Goal: Register for event/course

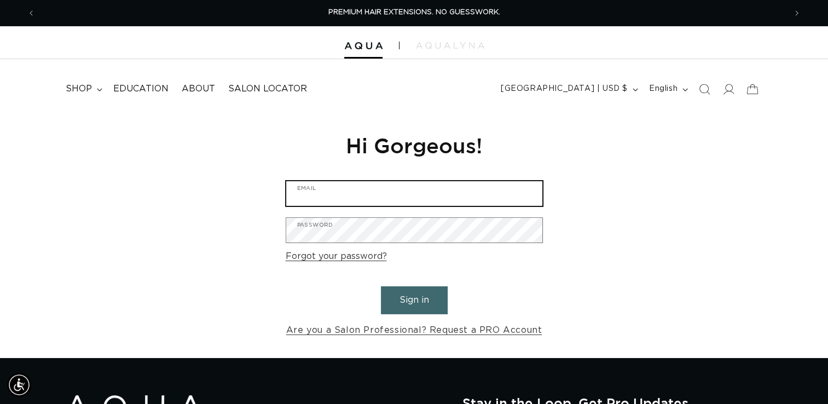
type input "[EMAIL_ADDRESS][DOMAIN_NAME]"
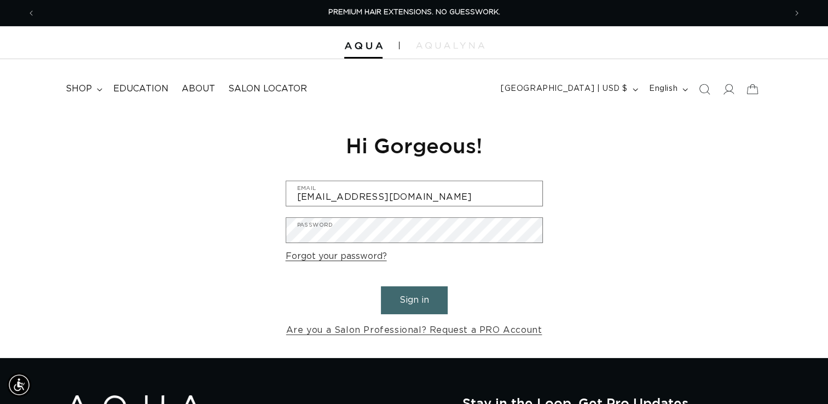
click at [403, 299] on button "Sign in" at bounding box center [414, 300] width 67 height 28
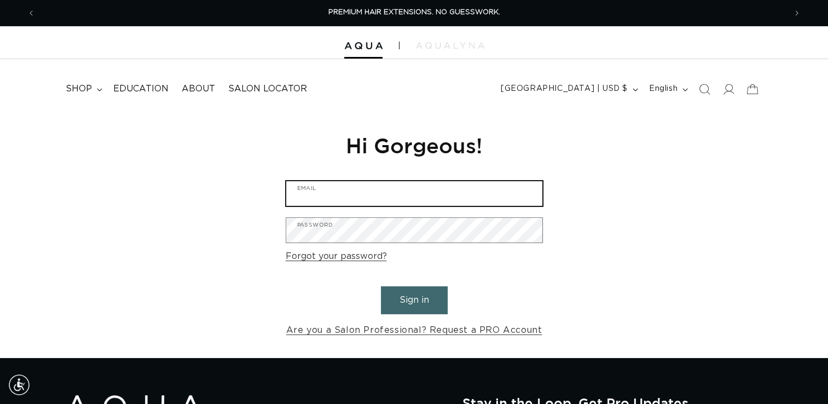
type input "mjhairstyle1@gmail.com"
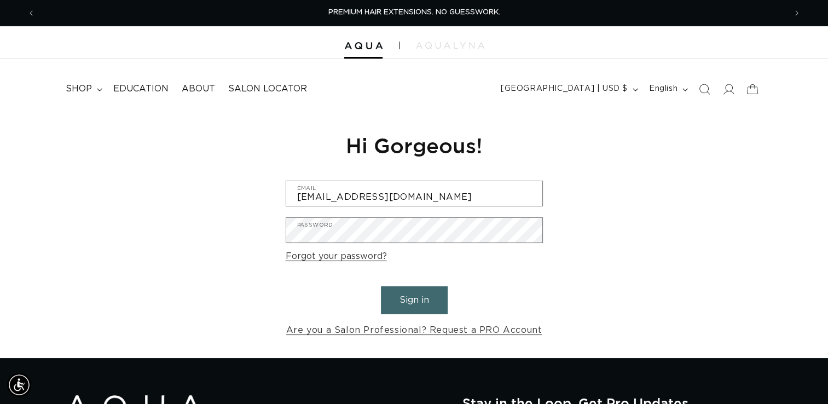
click at [402, 303] on button "Sign in" at bounding box center [414, 300] width 67 height 28
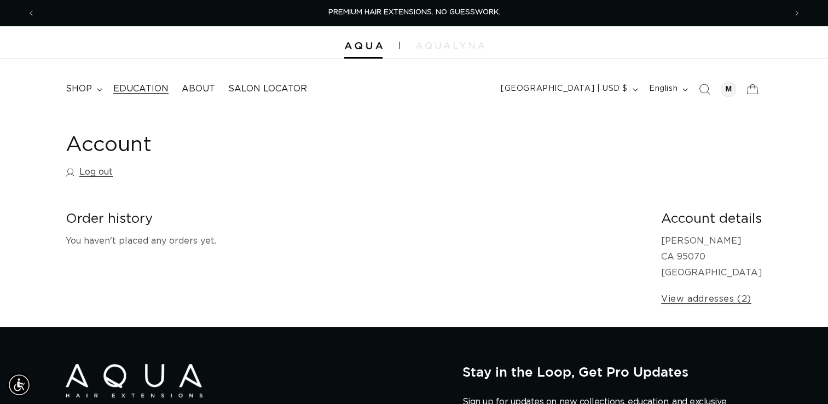
click at [129, 90] on span "Education" at bounding box center [140, 88] width 55 height 11
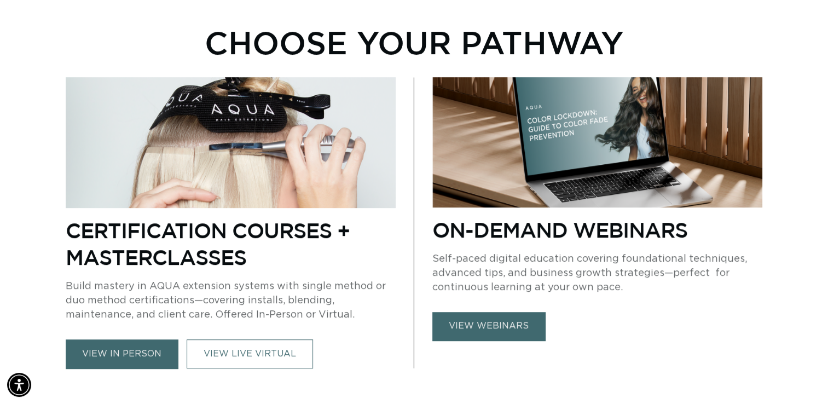
scroll to position [547, 0]
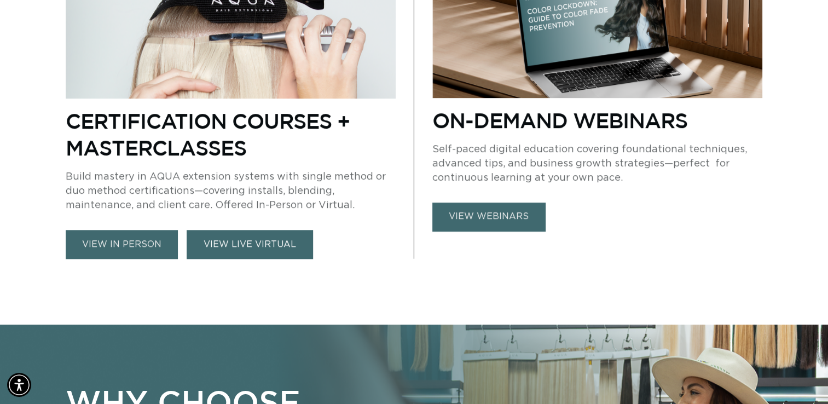
click at [202, 241] on link "VIEW LIVE VIRTUAL" at bounding box center [250, 244] width 126 height 29
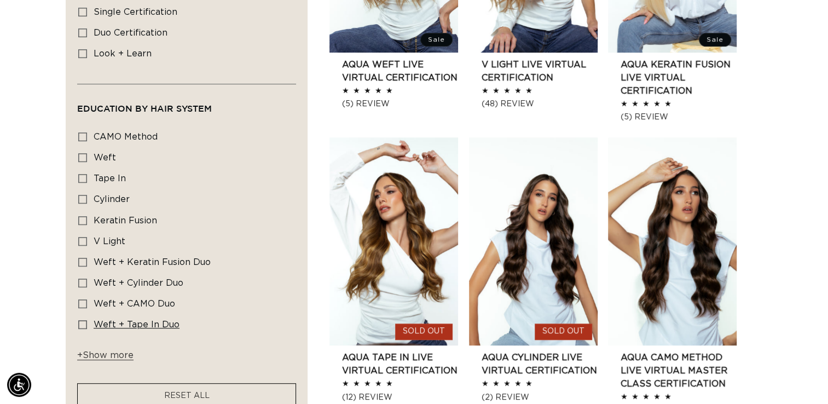
scroll to position [602, 0]
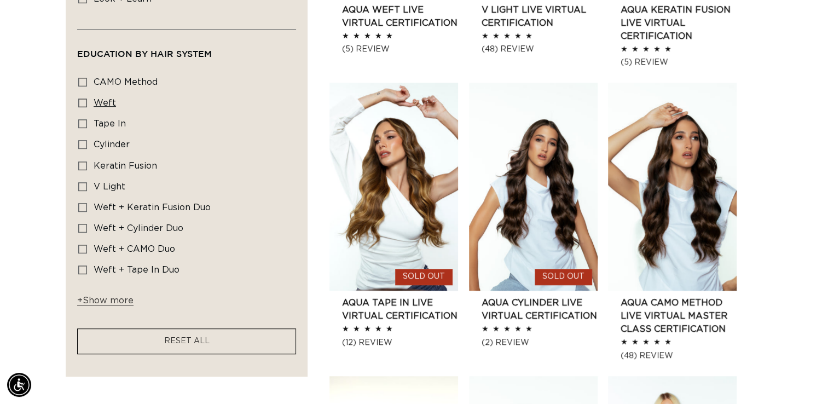
click at [82, 103] on icon at bounding box center [82, 102] width 9 height 9
click at [82, 103] on input "Weft Weft (1 product)" at bounding box center [82, 102] width 9 height 9
checkbox input "true"
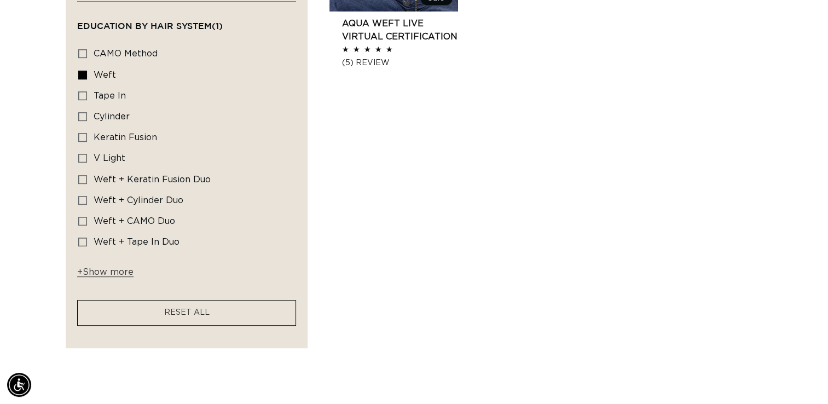
scroll to position [479, 0]
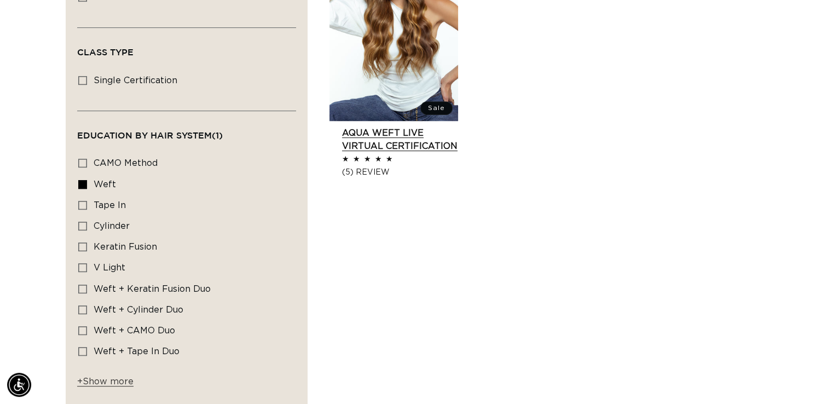
click at [378, 135] on link "AQUA Weft LIVE VIRTUAL Certification" at bounding box center [400, 139] width 116 height 26
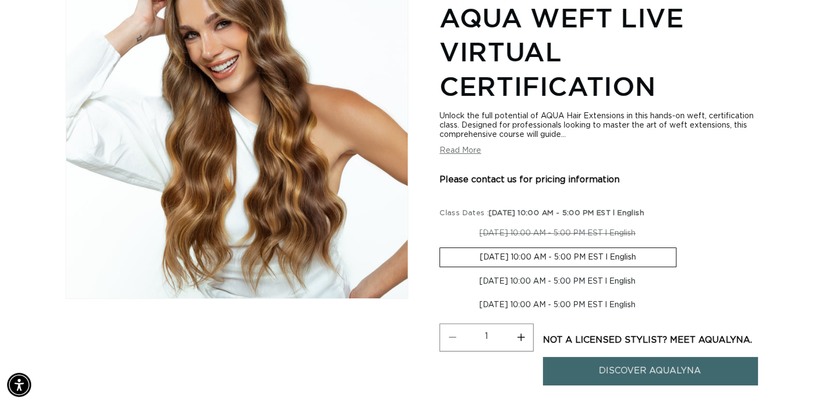
scroll to position [109, 0]
